Goal: Task Accomplishment & Management: Use online tool/utility

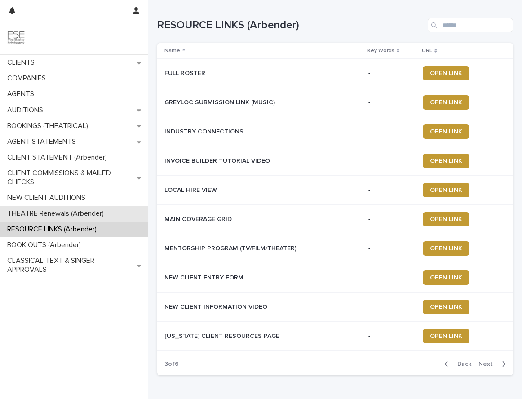
click at [55, 211] on p "THEATRE Renewals (Arbender)" at bounding box center [57, 213] width 107 height 9
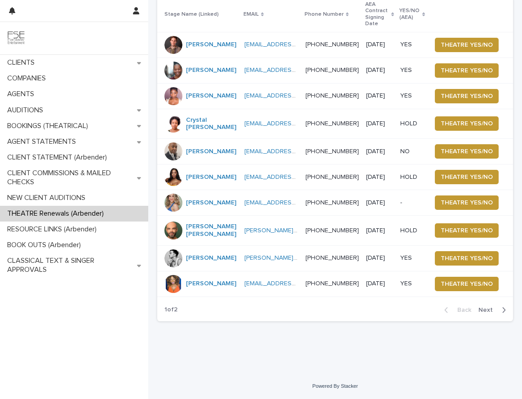
scroll to position [75, 0]
click at [456, 263] on span "THEATRE YES/NO" at bounding box center [467, 258] width 52 height 9
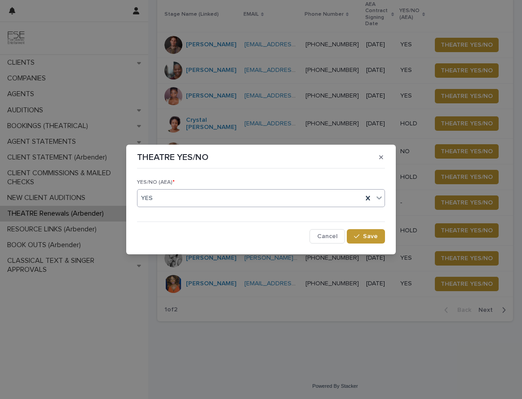
click at [250, 200] on div "YES" at bounding box center [250, 198] width 225 height 15
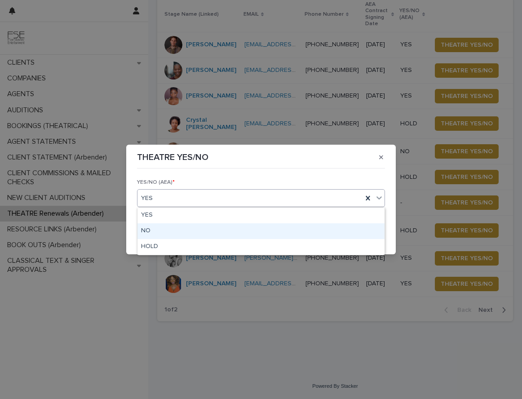
click at [207, 229] on div "NO" at bounding box center [261, 231] width 247 height 16
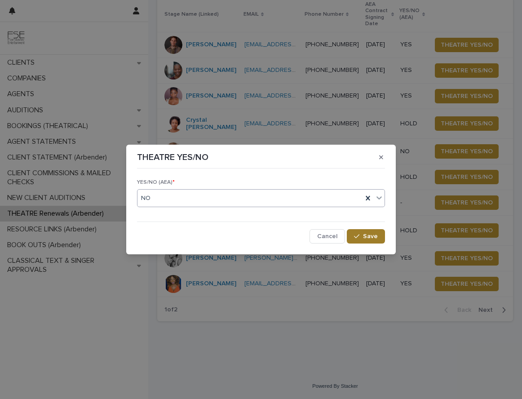
click at [363, 240] on button "Save" at bounding box center [366, 236] width 38 height 14
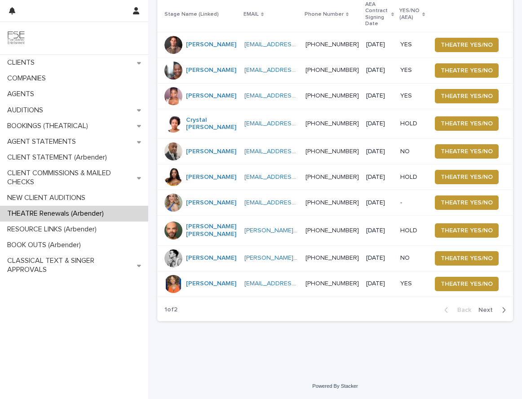
click at [480, 313] on span "Next" at bounding box center [489, 310] width 20 height 6
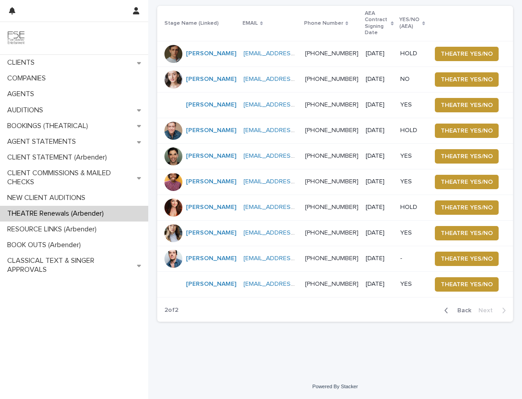
scroll to position [63, 0]
click at [460, 254] on span "THEATRE YES/NO" at bounding box center [467, 258] width 52 height 9
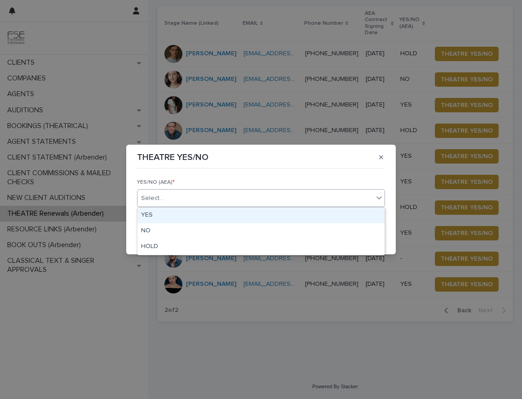
click at [196, 202] on div "Select..." at bounding box center [256, 198] width 236 height 15
click at [183, 215] on div "YES" at bounding box center [261, 216] width 247 height 16
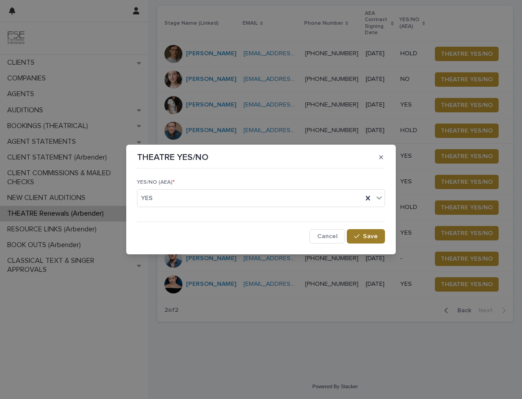
click at [364, 236] on span "Save" at bounding box center [370, 236] width 15 height 6
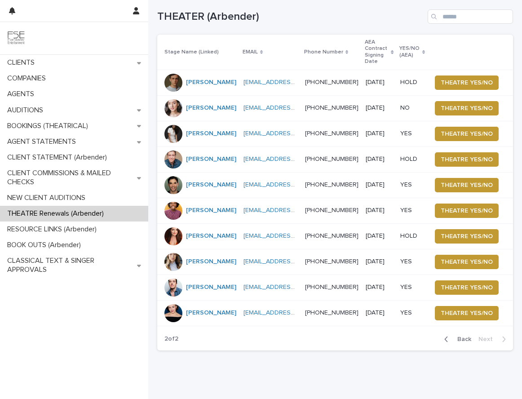
scroll to position [0, 0]
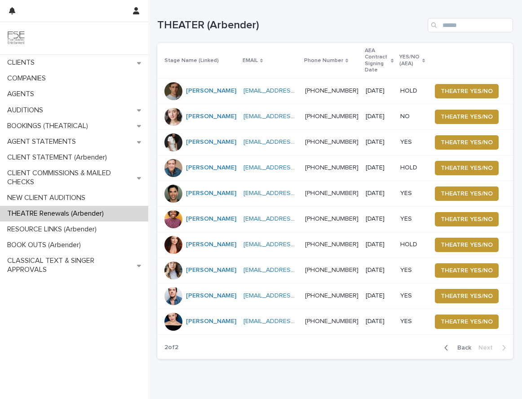
click at [16, 37] on img at bounding box center [16, 38] width 18 height 18
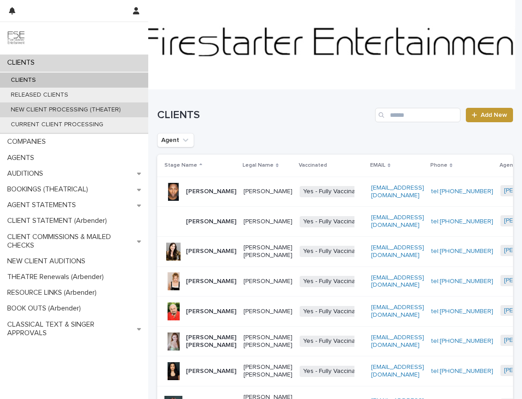
click at [40, 111] on p "NEW CLIENT PROCESSING (THEATER)" at bounding box center [66, 110] width 124 height 8
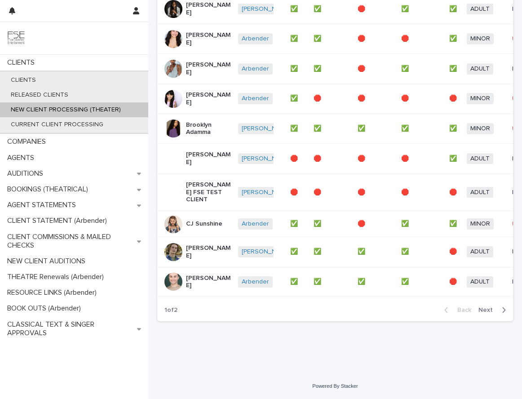
scroll to position [118, 0]
click at [481, 310] on span "Next" at bounding box center [489, 310] width 20 height 6
